Goal: Use online tool/utility: Utilize a website feature to perform a specific function

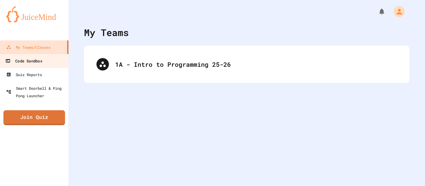
click at [38, 65] on link "Code Sandbox" at bounding box center [34, 61] width 71 height 14
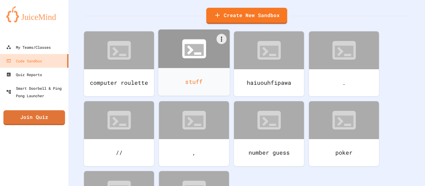
scroll to position [40, 0]
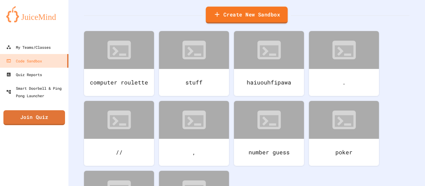
click at [236, 9] on link "Create New Sandbox" at bounding box center [247, 15] width 82 height 17
type input "*"
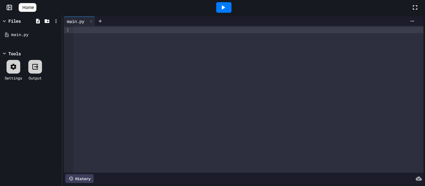
click at [156, 128] on div at bounding box center [248, 99] width 350 height 147
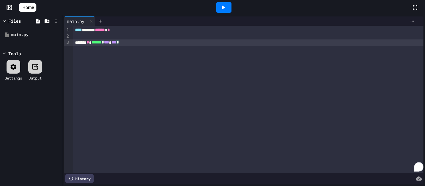
click at [145, 43] on div "****** * ****** * *** * *** *" at bounding box center [248, 43] width 350 height 6
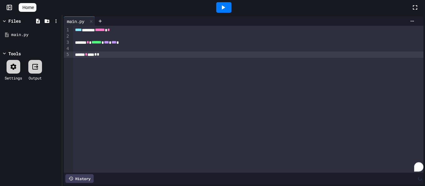
click at [235, 14] on div at bounding box center [223, 7] width 21 height 17
click at [229, 12] on div at bounding box center [223, 7] width 15 height 11
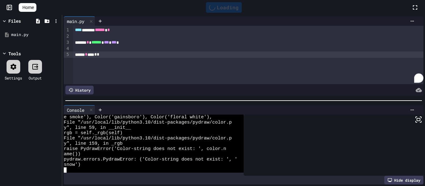
scroll to position [37, 0]
click at [201, 132] on div "rgb = self._rgb(self)" at bounding box center [151, 133] width 174 height 5
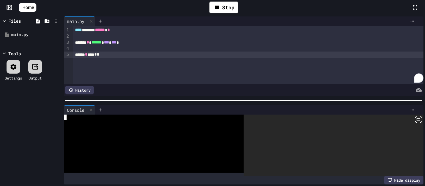
scroll to position [0, 0]
click at [285, 133] on div at bounding box center [334, 146] width 180 height 62
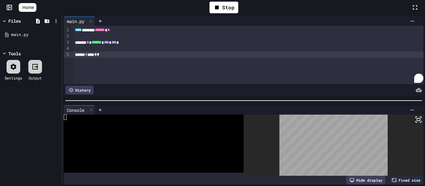
click at [421, 121] on icon at bounding box center [420, 121] width 1 height 1
